Goal: Task Accomplishment & Management: Use online tool/utility

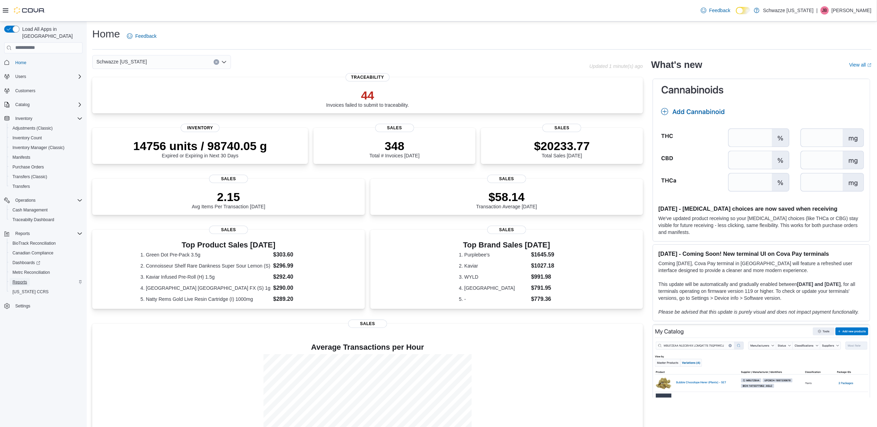
click at [21, 279] on span "Reports" at bounding box center [19, 282] width 15 height 6
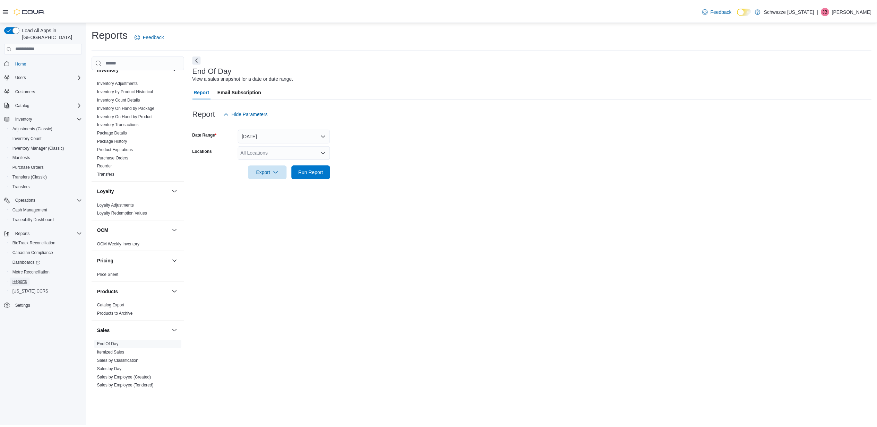
scroll to position [380, 0]
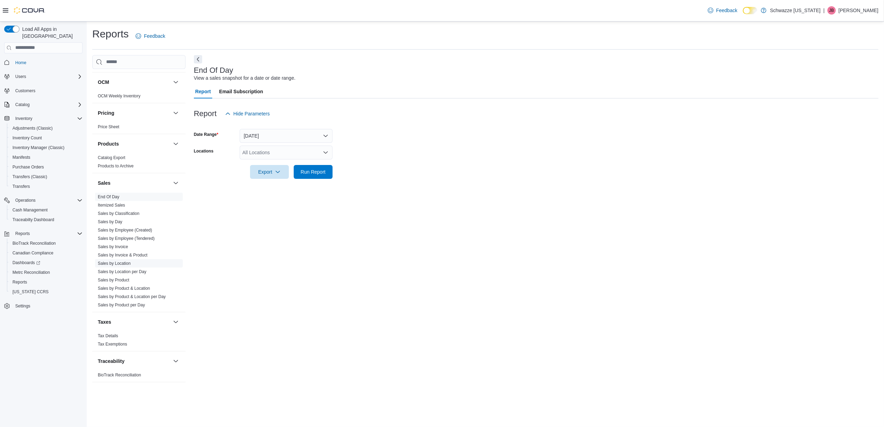
click at [128, 263] on link "Sales by Location" at bounding box center [114, 263] width 33 height 5
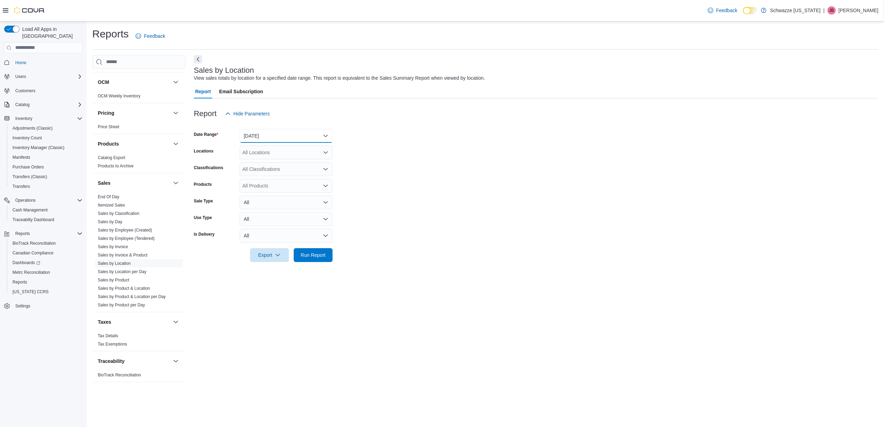
click at [303, 135] on button "[DATE]" at bounding box center [286, 136] width 93 height 14
click at [279, 161] on span "[DATE]" at bounding box center [290, 163] width 79 height 8
drag, startPoint x: 403, startPoint y: 161, endPoint x: 232, endPoint y: 160, distance: 170.9
click at [395, 161] on form "Date Range [DATE] Locations All Locations Classifications All Classifications P…" at bounding box center [536, 191] width 684 height 141
click at [257, 155] on div "All Locations" at bounding box center [286, 153] width 93 height 14
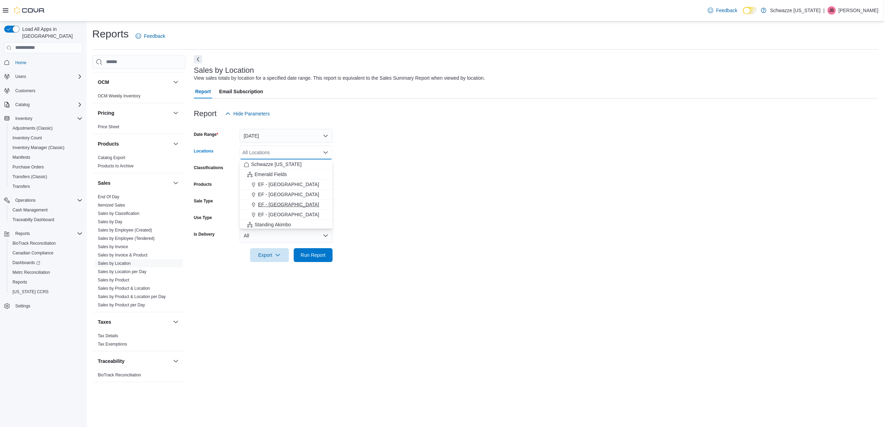
click at [283, 201] on span "EF - [GEOGRAPHIC_DATA]" at bounding box center [288, 204] width 61 height 7
drag, startPoint x: 390, startPoint y: 200, endPoint x: 321, endPoint y: 232, distance: 76.2
click at [386, 200] on form "Date Range [DATE] Locations EF - [GEOGRAPHIC_DATA] Classifications All Classifi…" at bounding box center [536, 191] width 684 height 141
drag, startPoint x: 308, startPoint y: 257, endPoint x: 318, endPoint y: 254, distance: 10.2
click at [309, 257] on span "Run Report" at bounding box center [313, 254] width 25 height 7
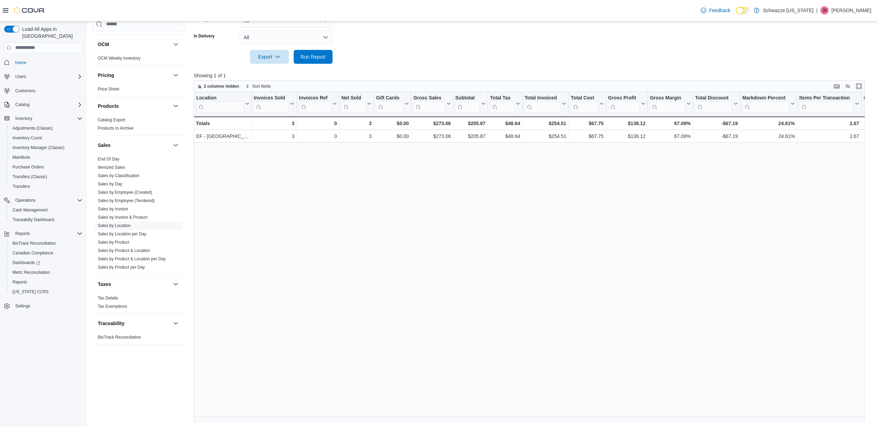
scroll to position [199, 0]
click at [304, 61] on span "Run Report" at bounding box center [313, 56] width 31 height 14
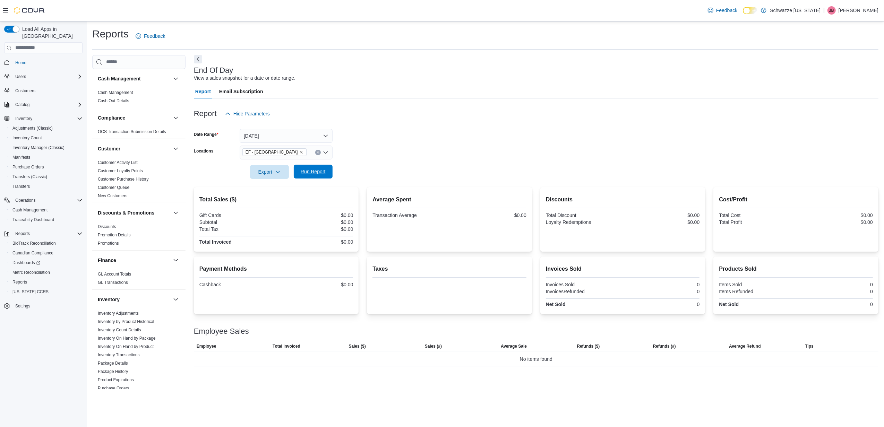
click at [310, 171] on span "Run Report" at bounding box center [313, 171] width 25 height 7
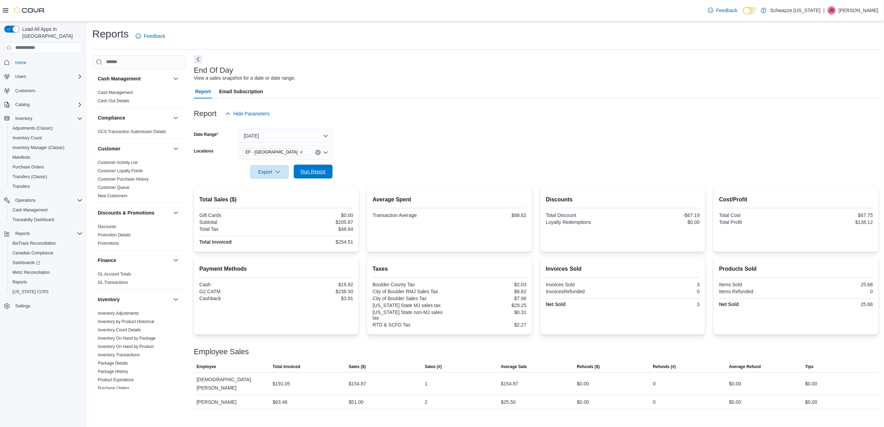
click at [312, 176] on span "Run Report" at bounding box center [313, 172] width 31 height 14
